Goal: Use online tool/utility: Utilize a website feature to perform a specific function

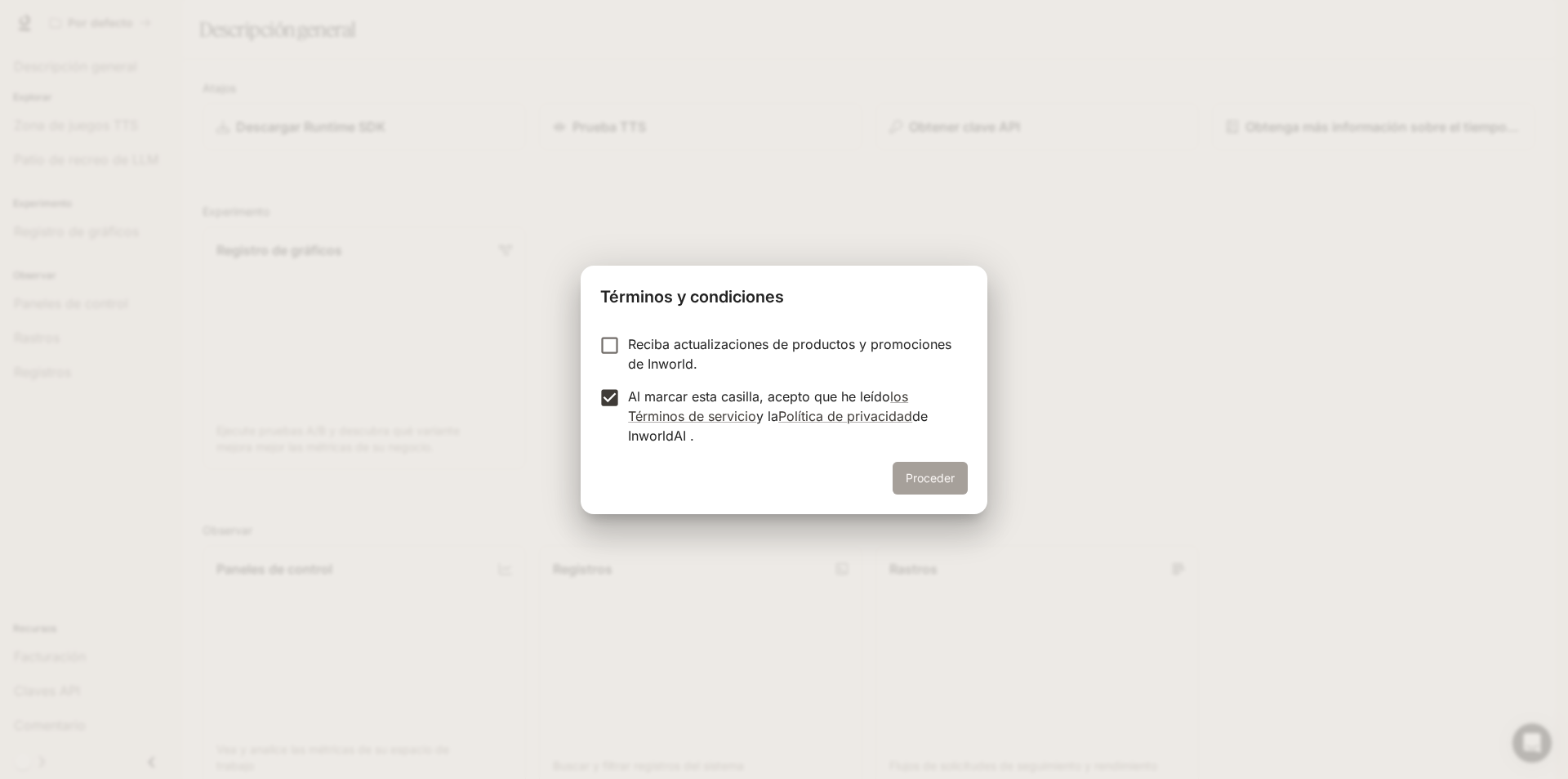
click at [920, 468] on font "Proceder" at bounding box center [930, 477] width 49 height 21
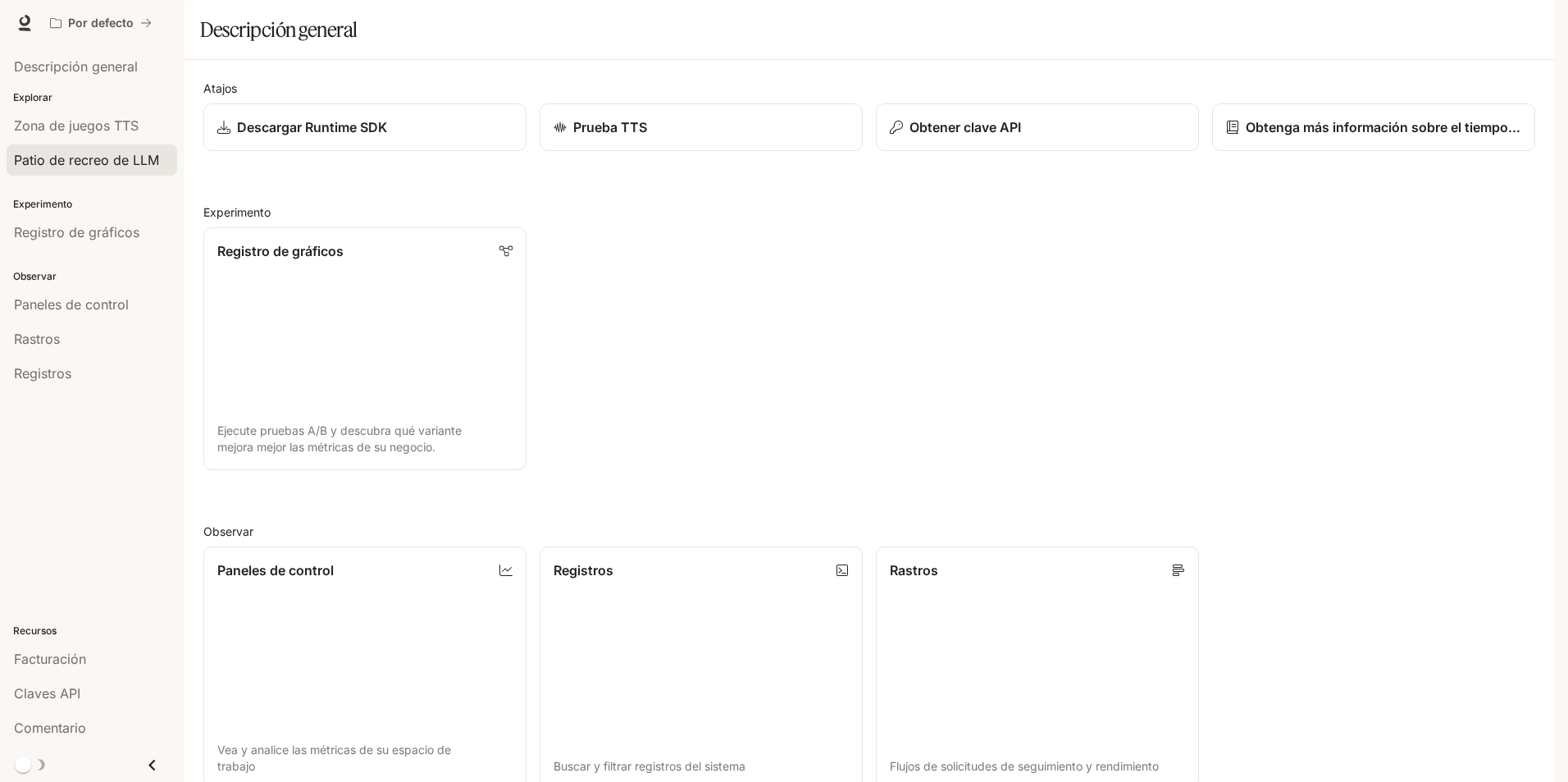
click at [63, 162] on font "Patio de recreo de LLM" at bounding box center [86, 160] width 146 height 16
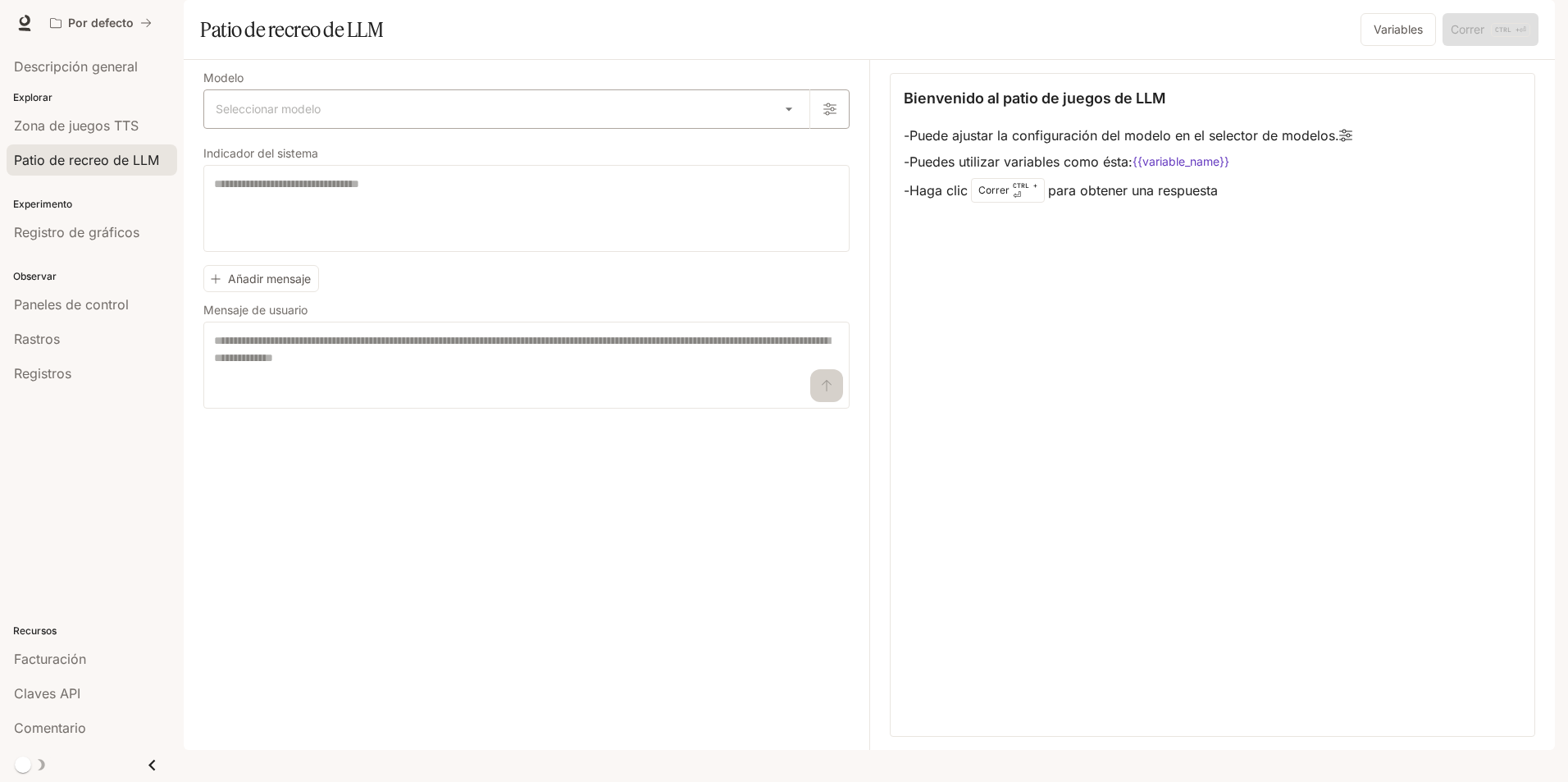
click at [793, 155] on body "Texto original Valora esta traducción Tu opinión servirá para ayudar a mejorar …" at bounding box center [784, 417] width 1568 height 834
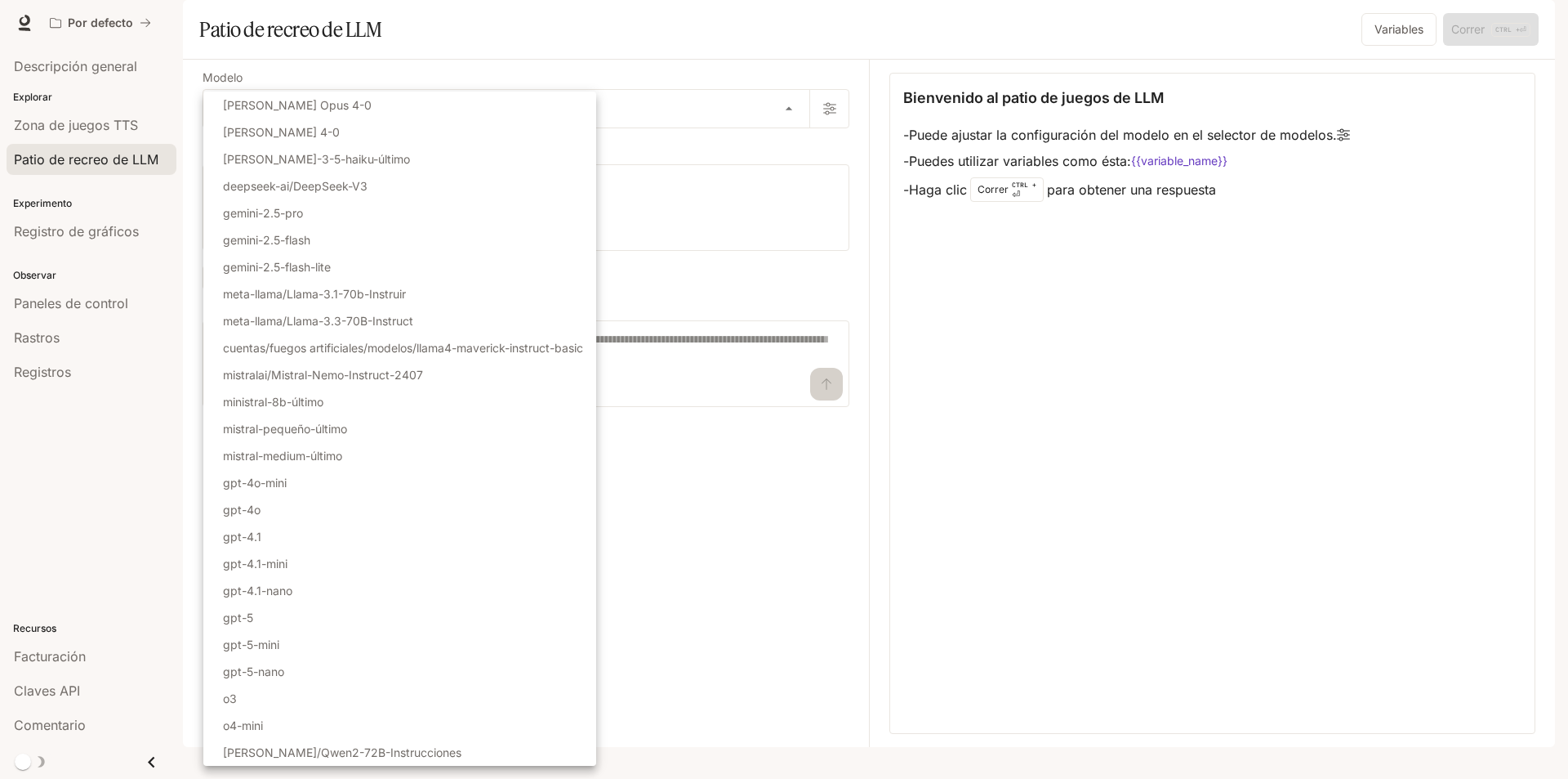
click at [709, 70] on div at bounding box center [784, 389] width 1568 height 779
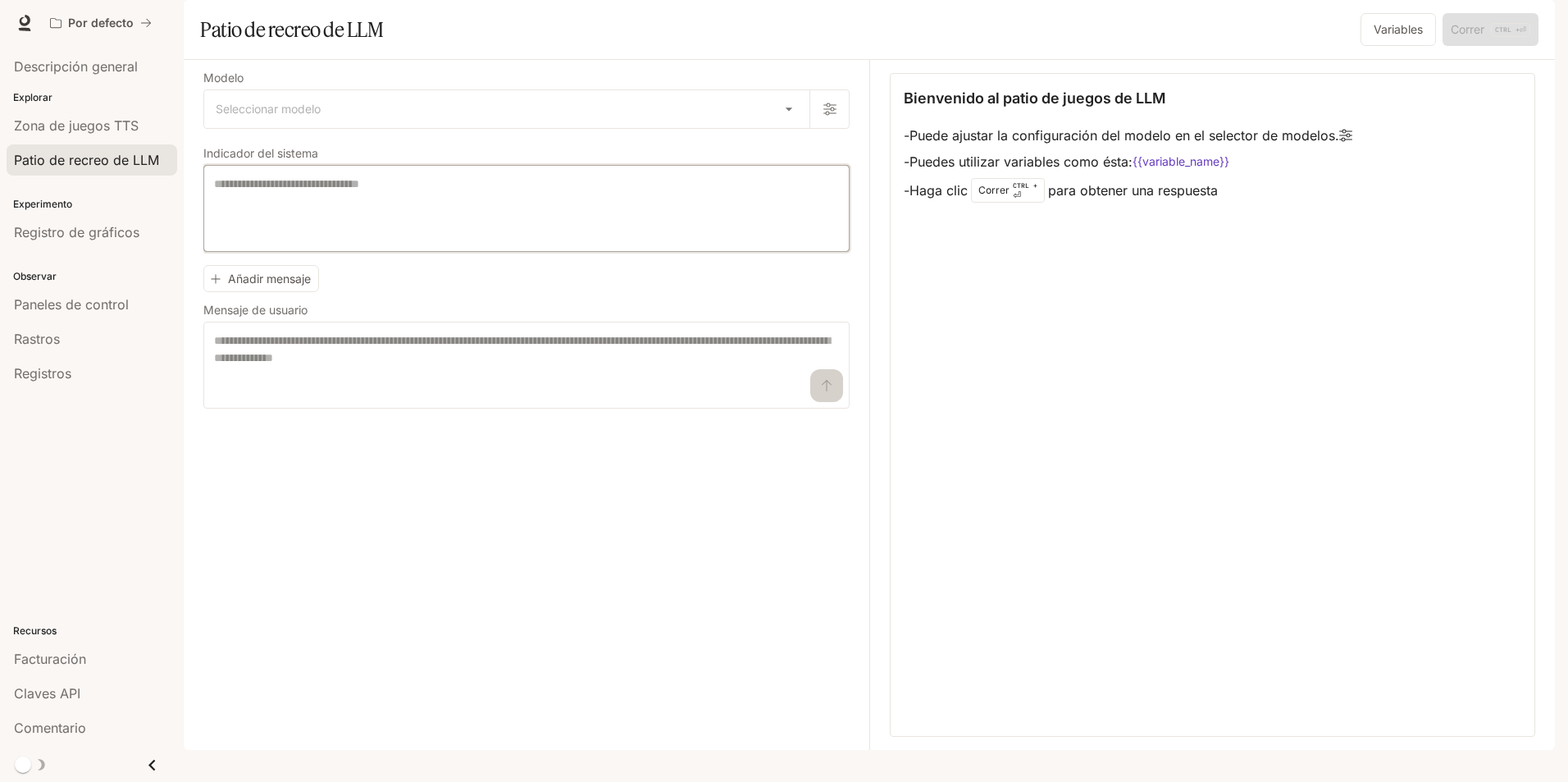
click at [360, 241] on textarea at bounding box center [527, 208] width 625 height 66
click at [40, 74] on span "Descripción general" at bounding box center [75, 67] width 124 height 20
